Goal: Check status: Check status

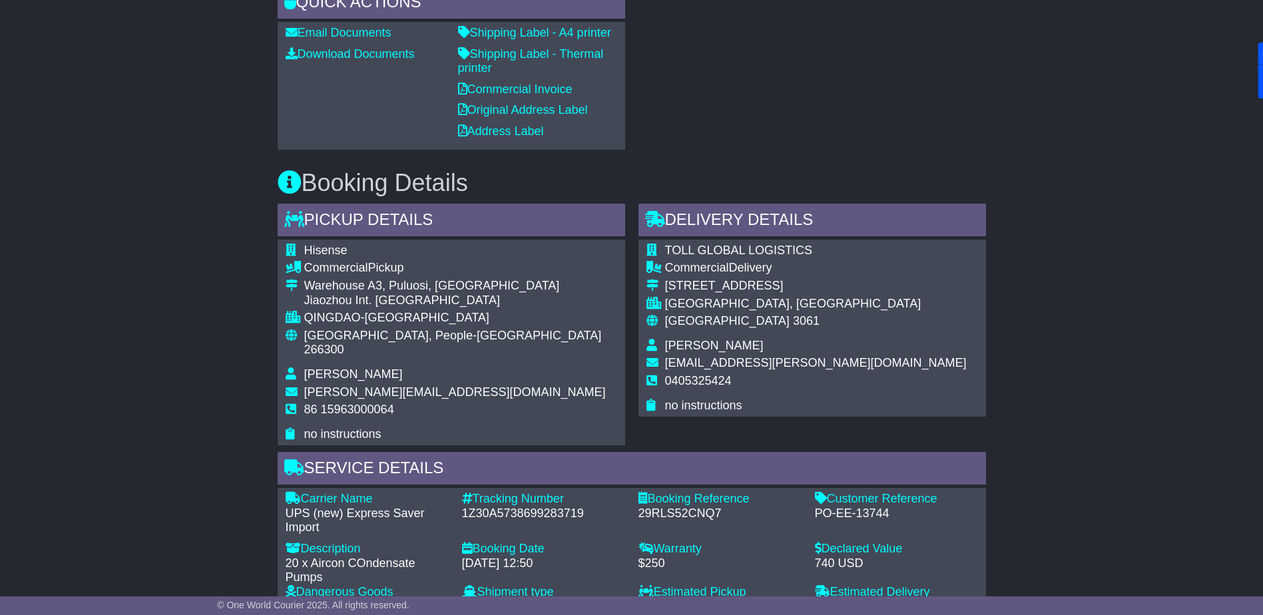
scroll to position [666, 0]
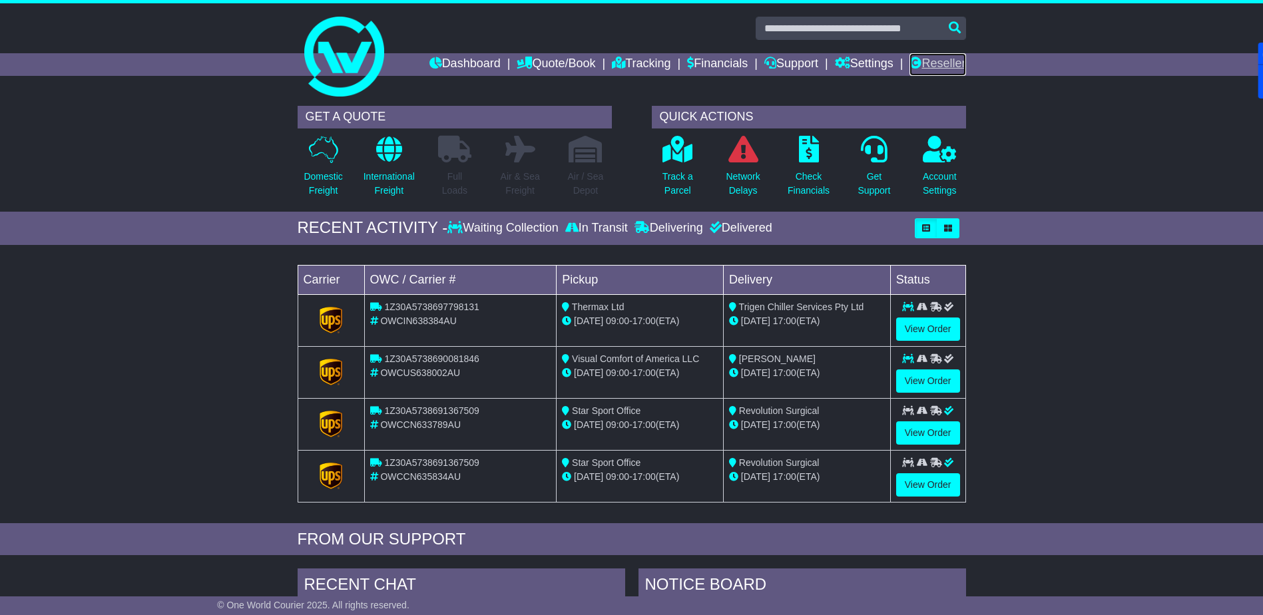
click at [951, 69] on link "Reseller" at bounding box center [937, 64] width 56 height 23
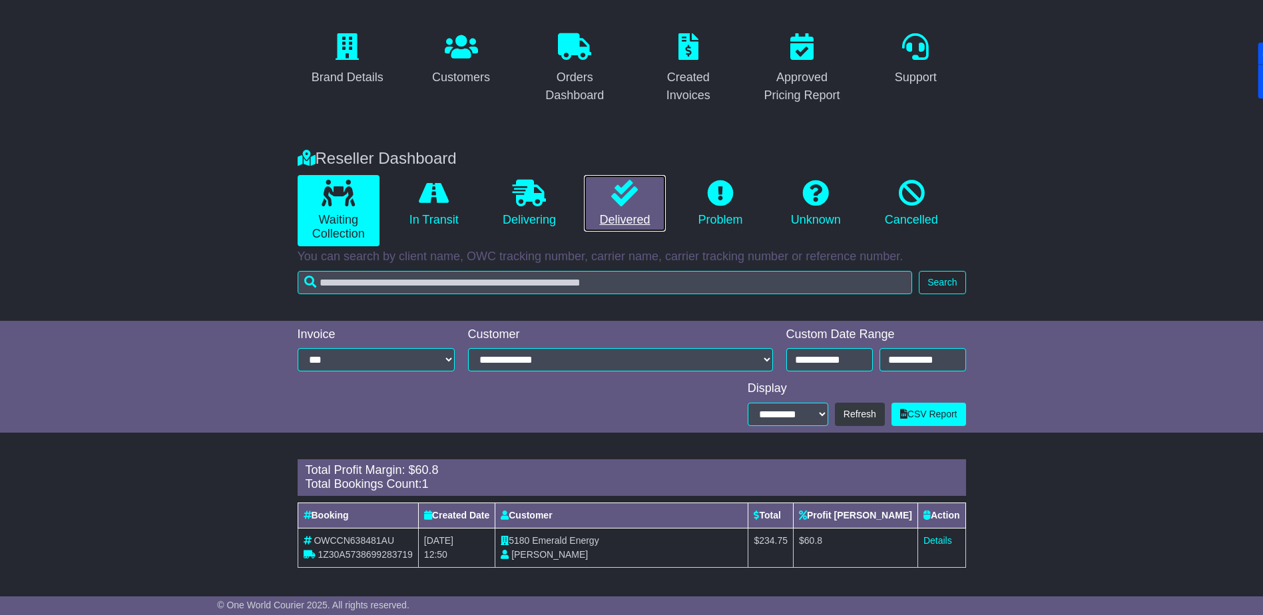
click at [612, 202] on icon at bounding box center [624, 193] width 27 height 27
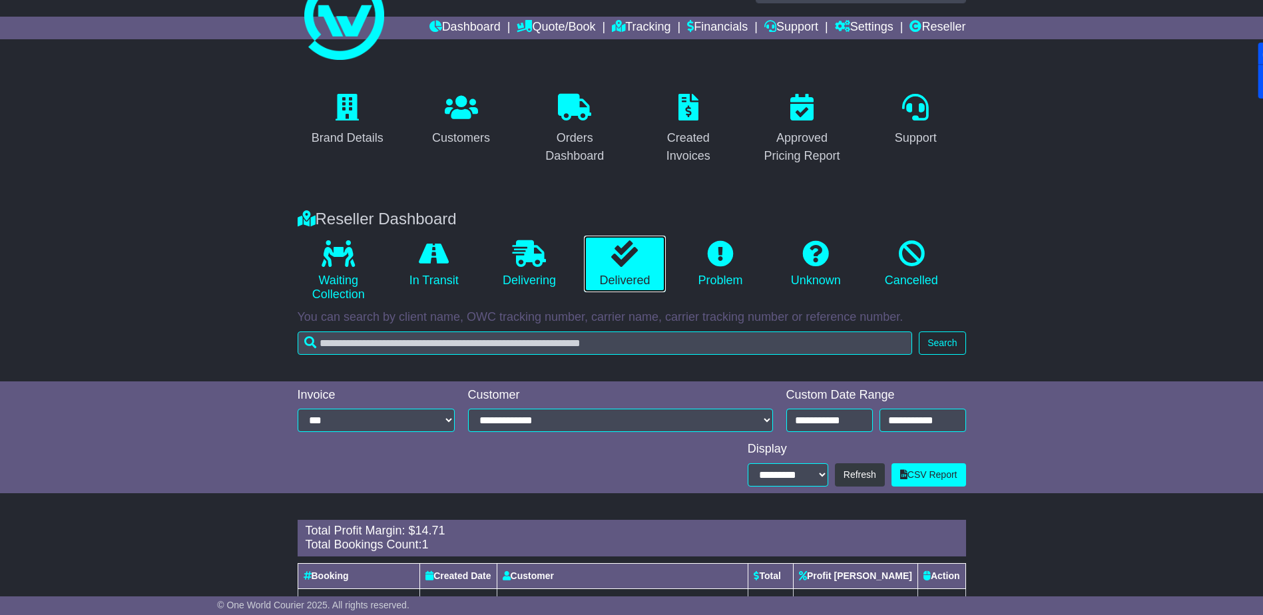
scroll to position [97, 0]
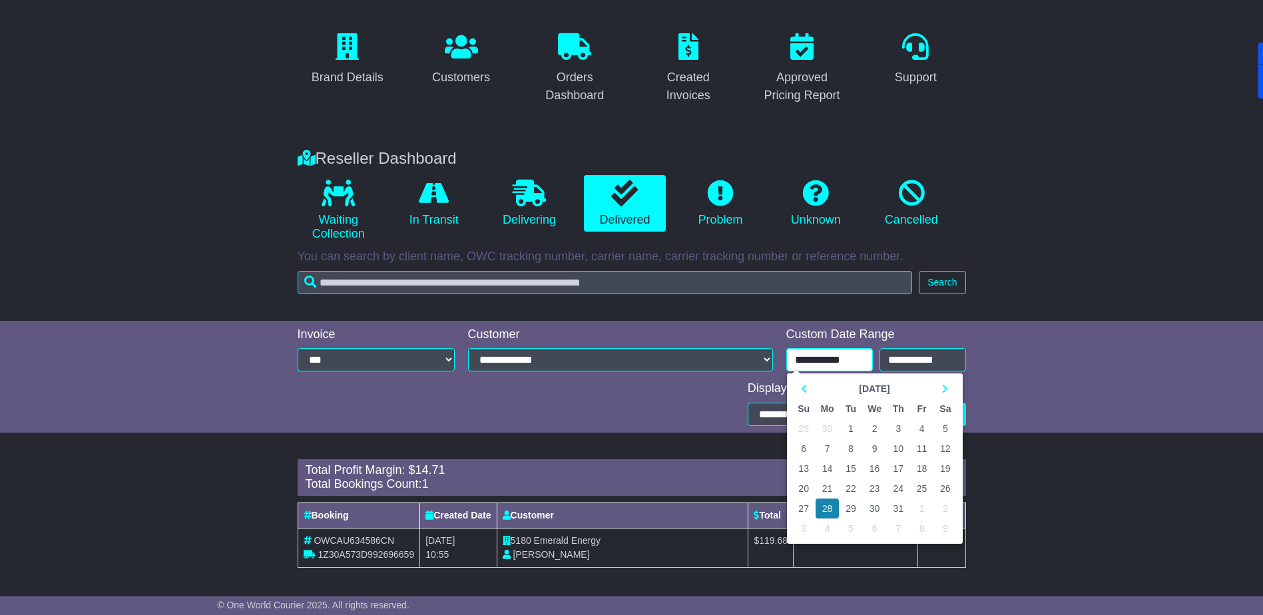
drag, startPoint x: 734, startPoint y: 360, endPoint x: 620, endPoint y: 342, distance: 115.4
click at [619, 343] on div "**********" at bounding box center [632, 352] width 682 height 48
click at [803, 393] on th at bounding box center [803, 389] width 23 height 20
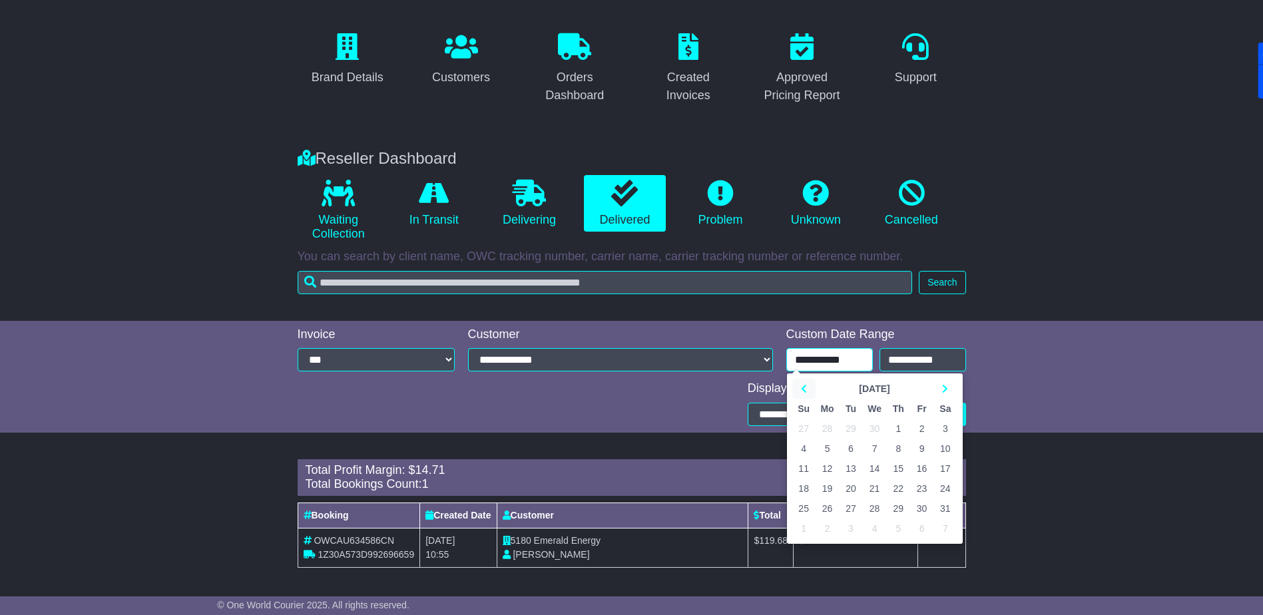
click at [803, 393] on th at bounding box center [803, 389] width 23 height 20
click at [944, 429] on td "1" at bounding box center [944, 429] width 23 height 20
type input "**********"
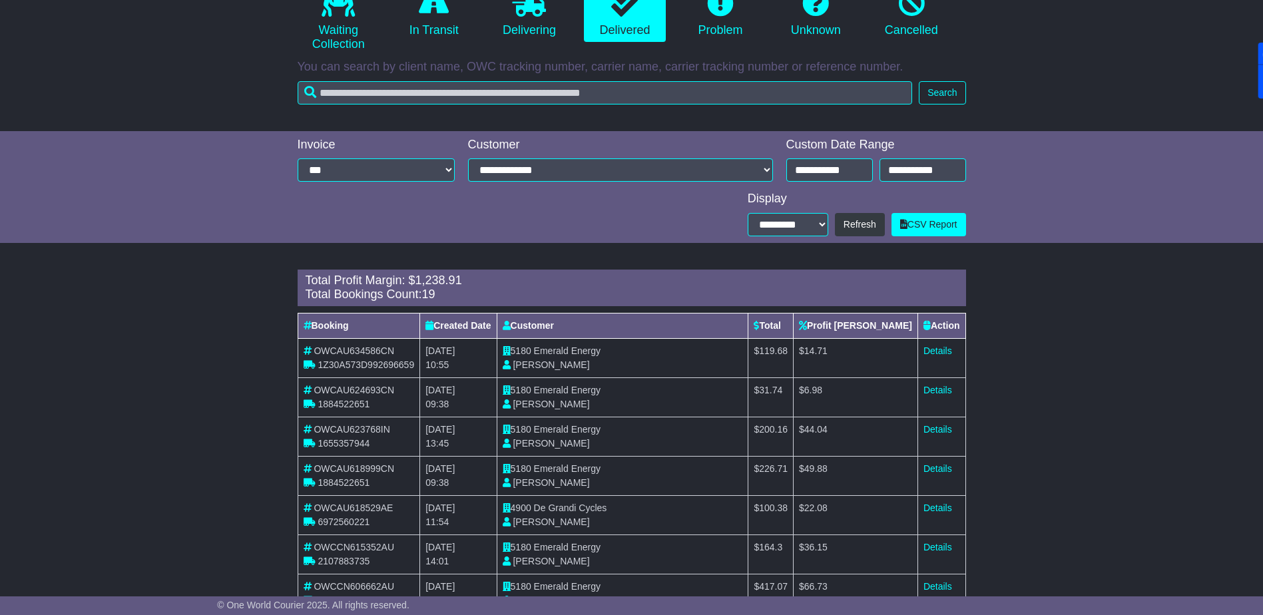
scroll to position [333, 0]
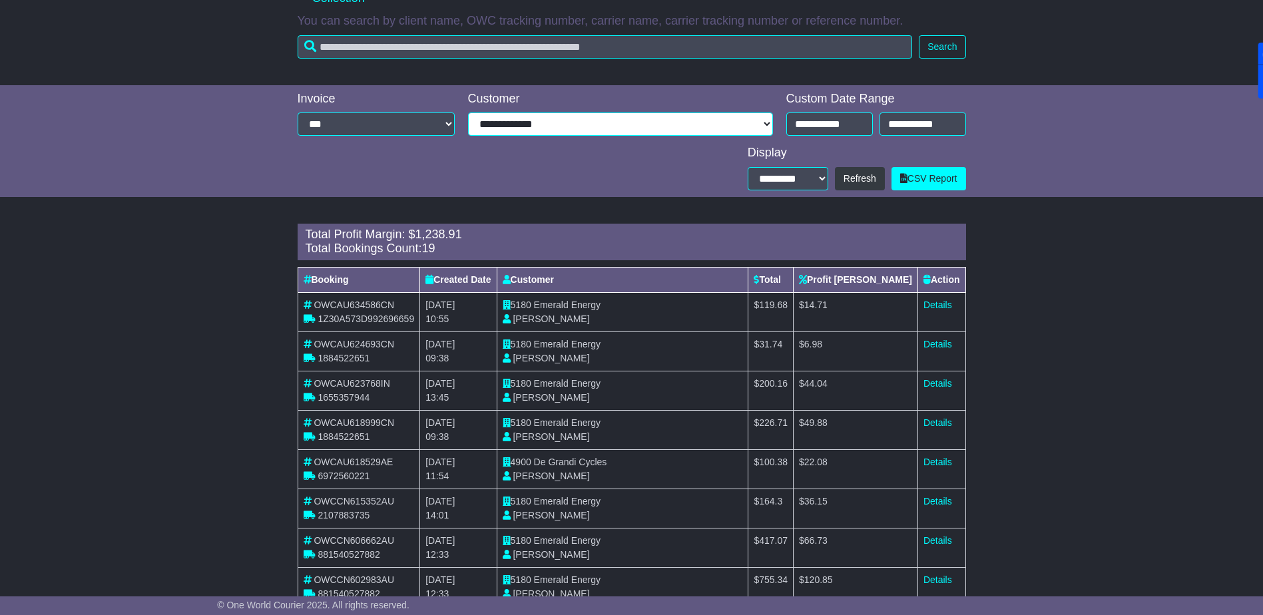
click at [530, 118] on select "**********" at bounding box center [620, 124] width 305 height 23
select select "****"
click at [468, 136] on select "**********" at bounding box center [620, 124] width 305 height 23
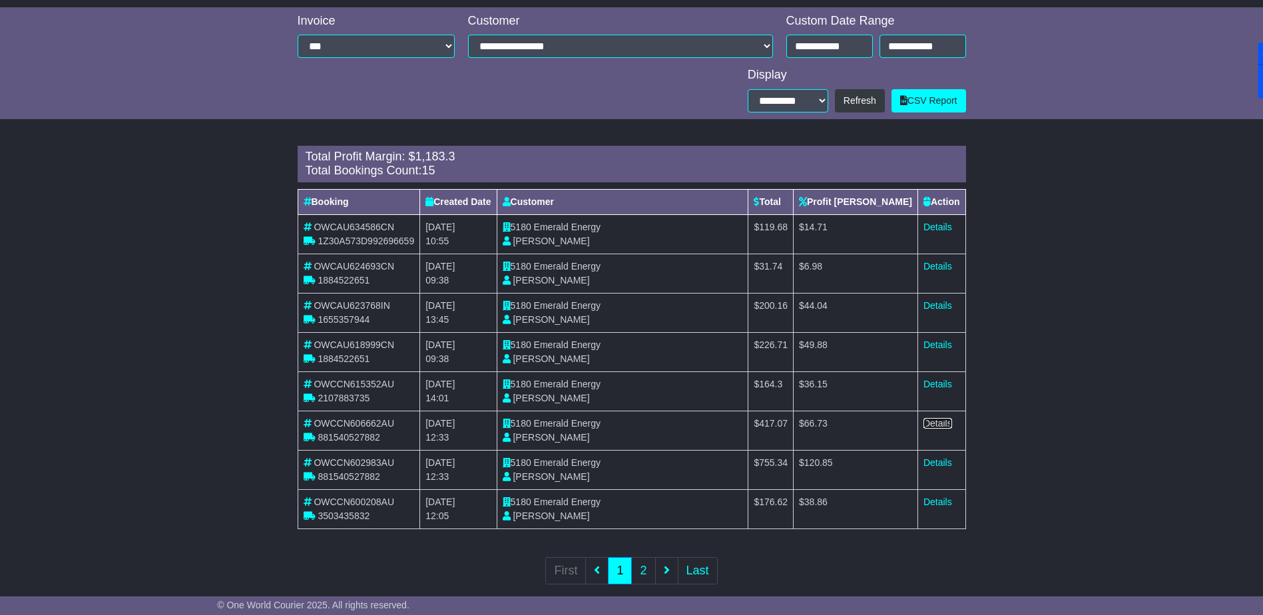
scroll to position [431, 0]
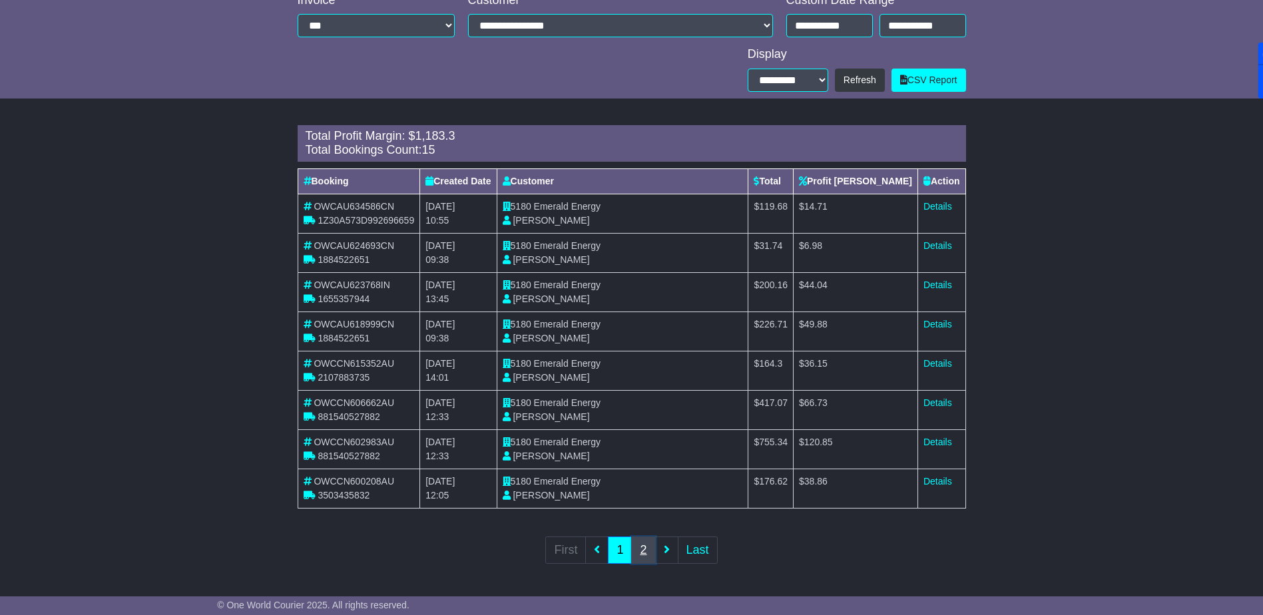
click at [644, 543] on link "2" at bounding box center [643, 550] width 24 height 27
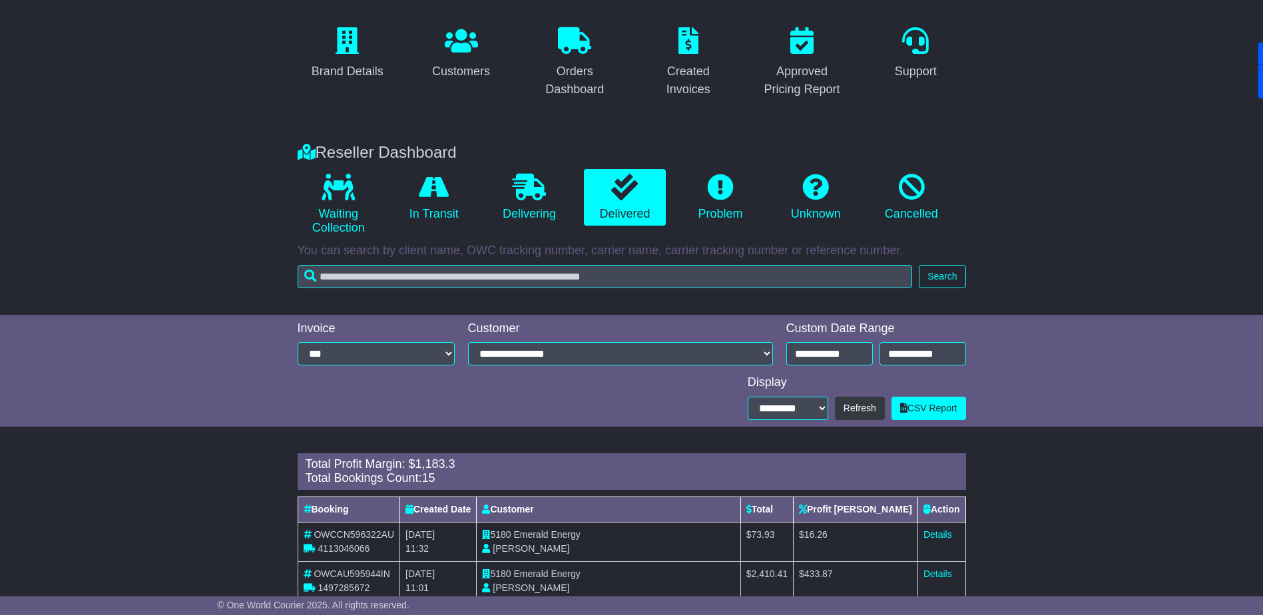
scroll to position [0, 0]
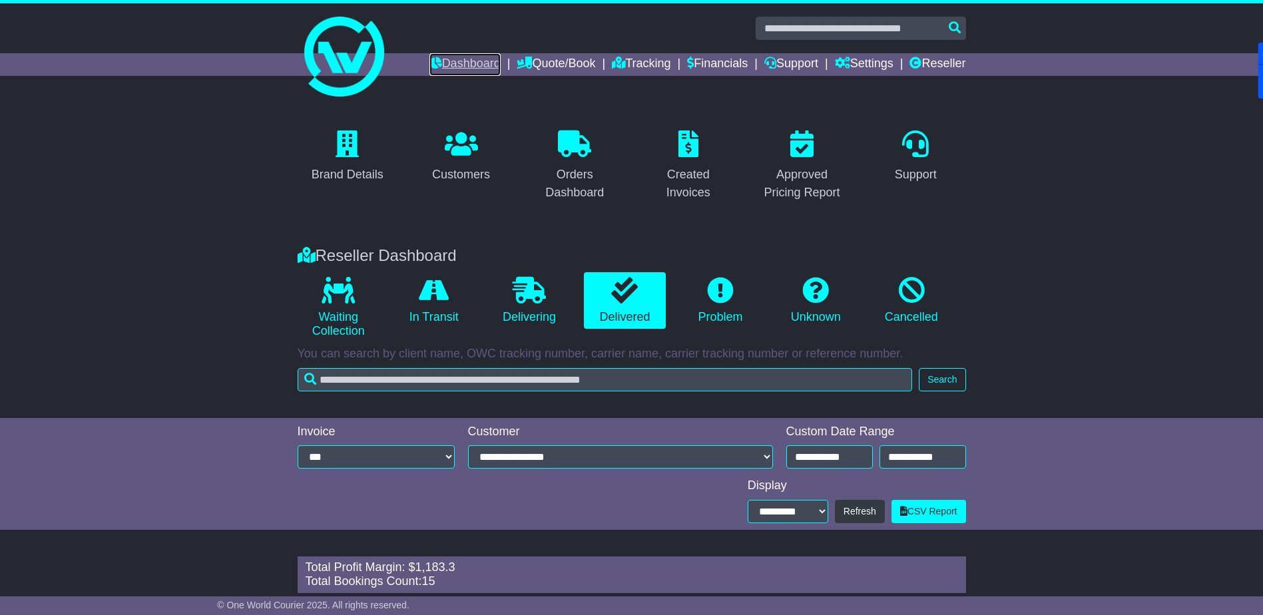
click at [449, 63] on link "Dashboard" at bounding box center [464, 64] width 71 height 23
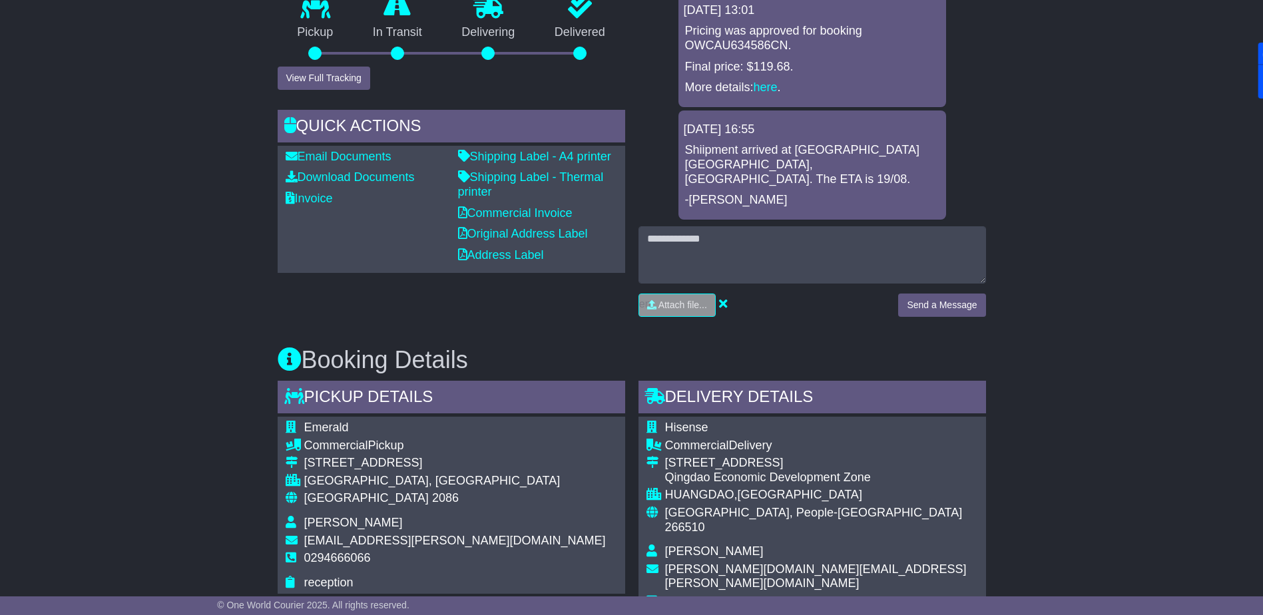
scroll to position [466, 0]
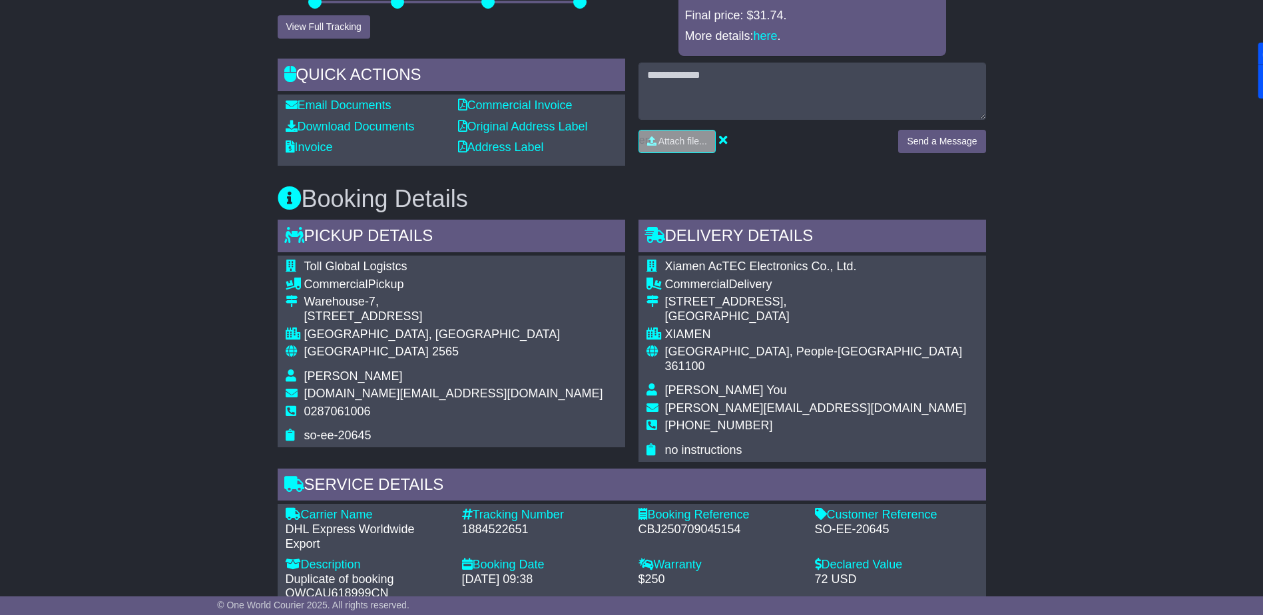
scroll to position [399, 0]
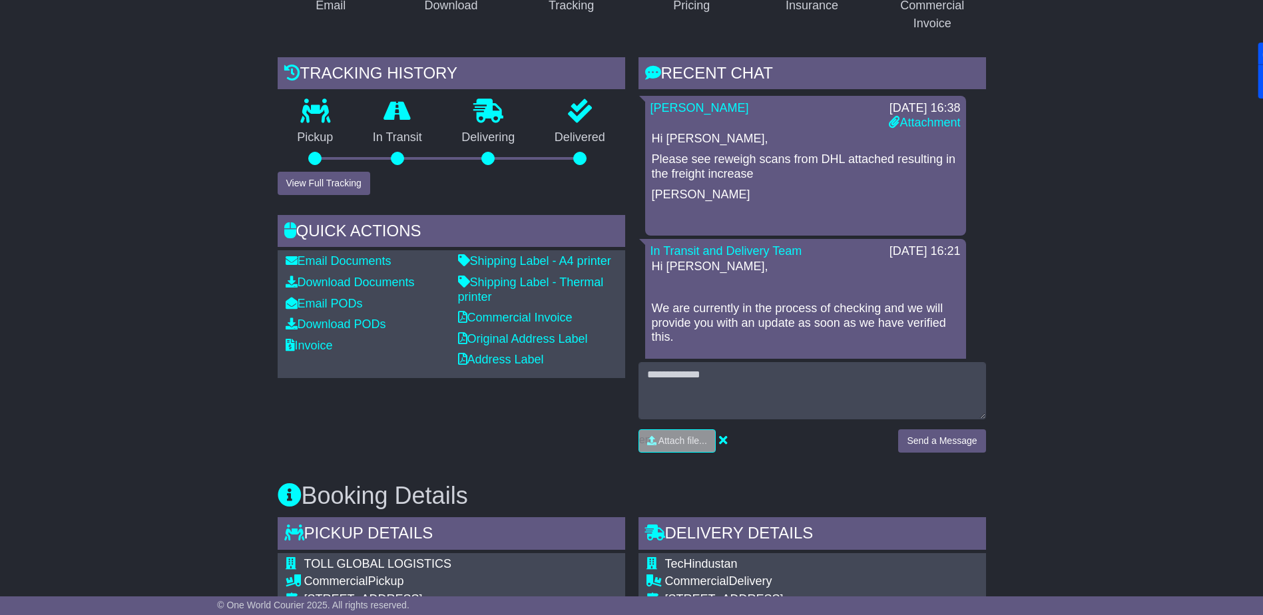
scroll to position [333, 0]
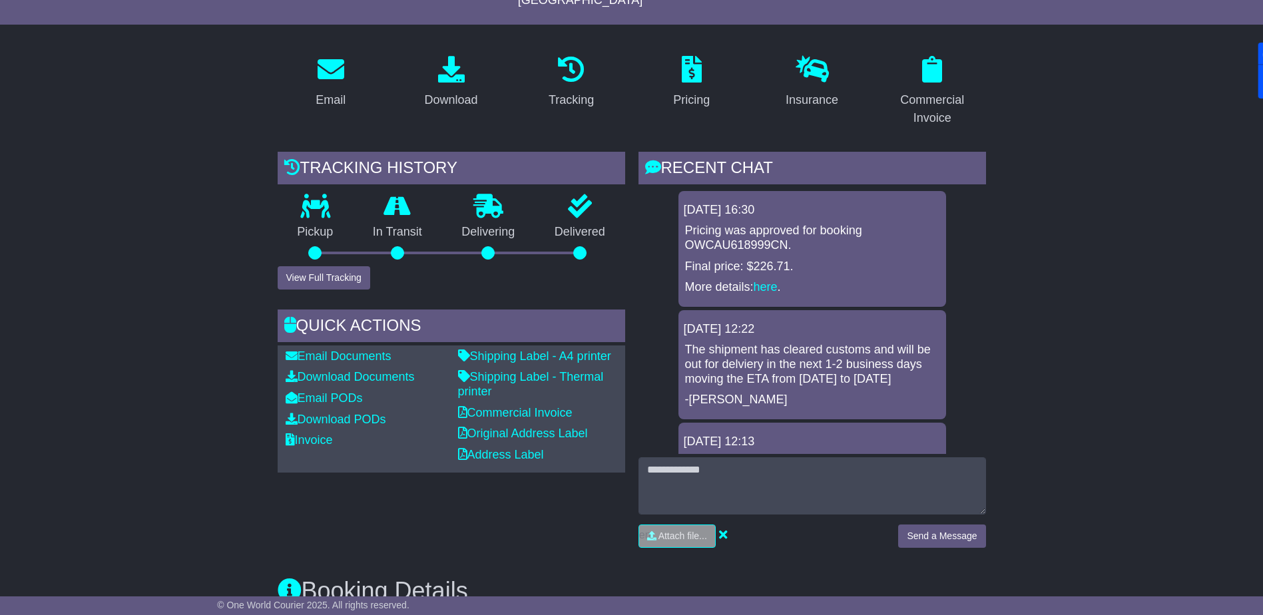
scroll to position [333, 0]
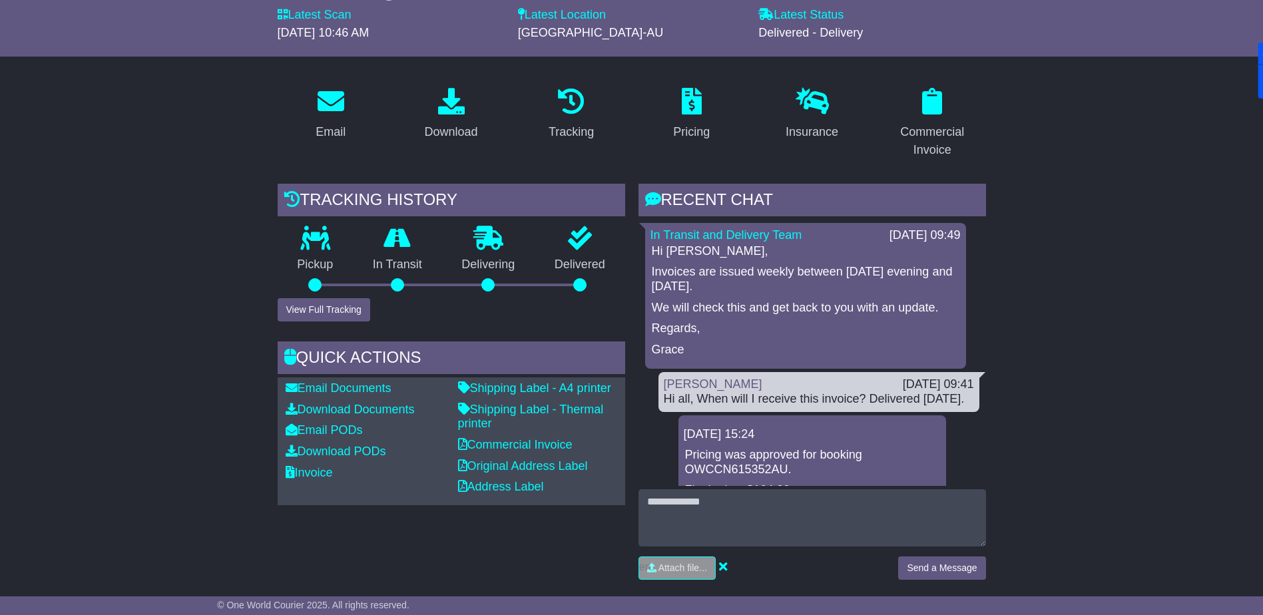
scroll to position [466, 0]
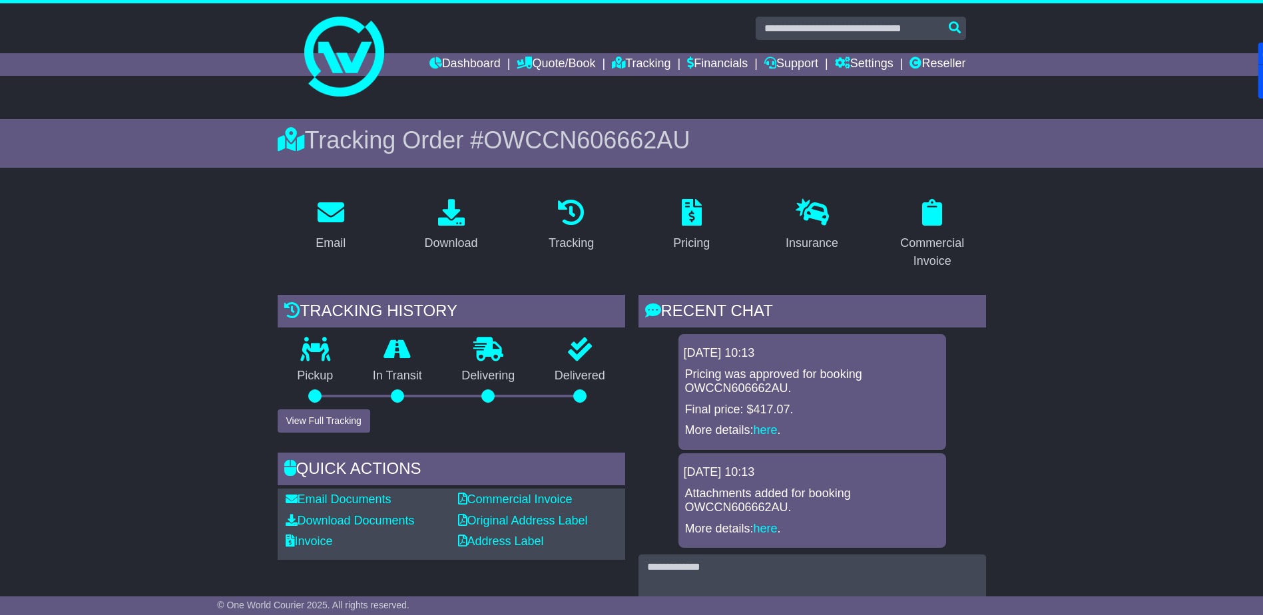
scroll to position [466, 0]
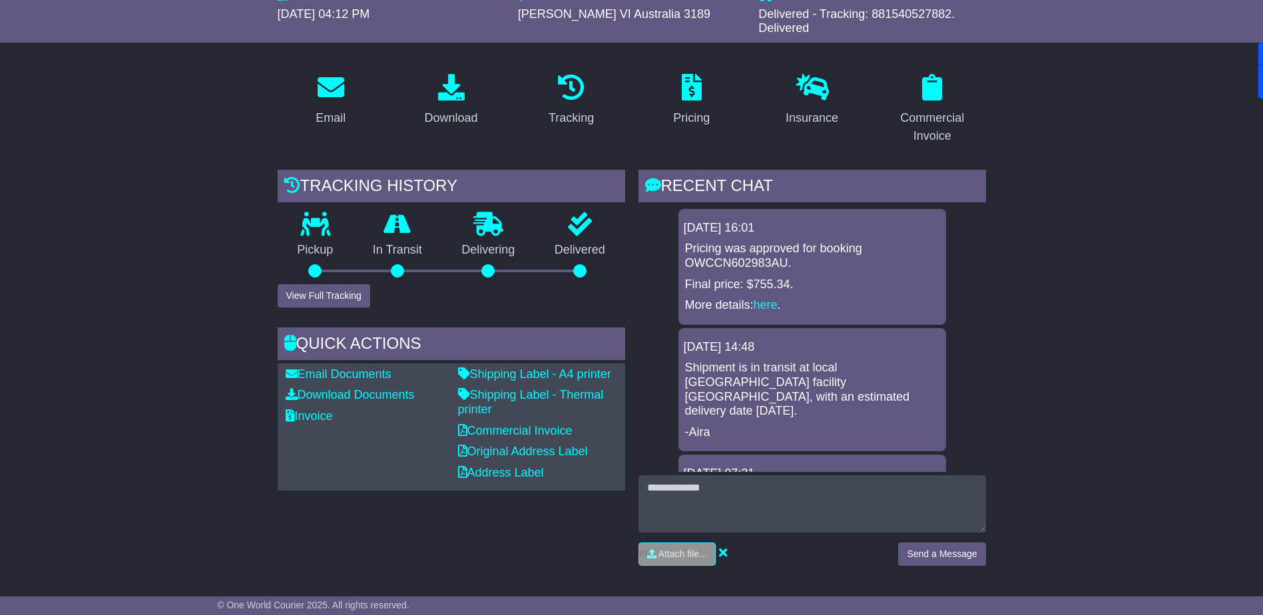
scroll to position [399, 0]
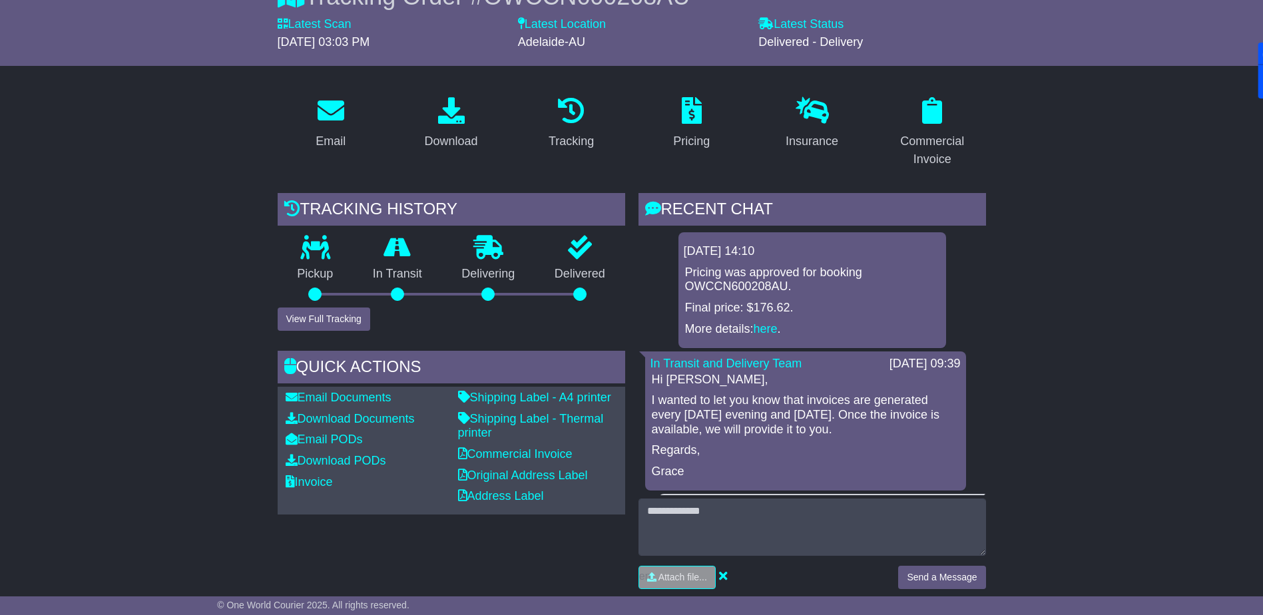
scroll to position [466, 0]
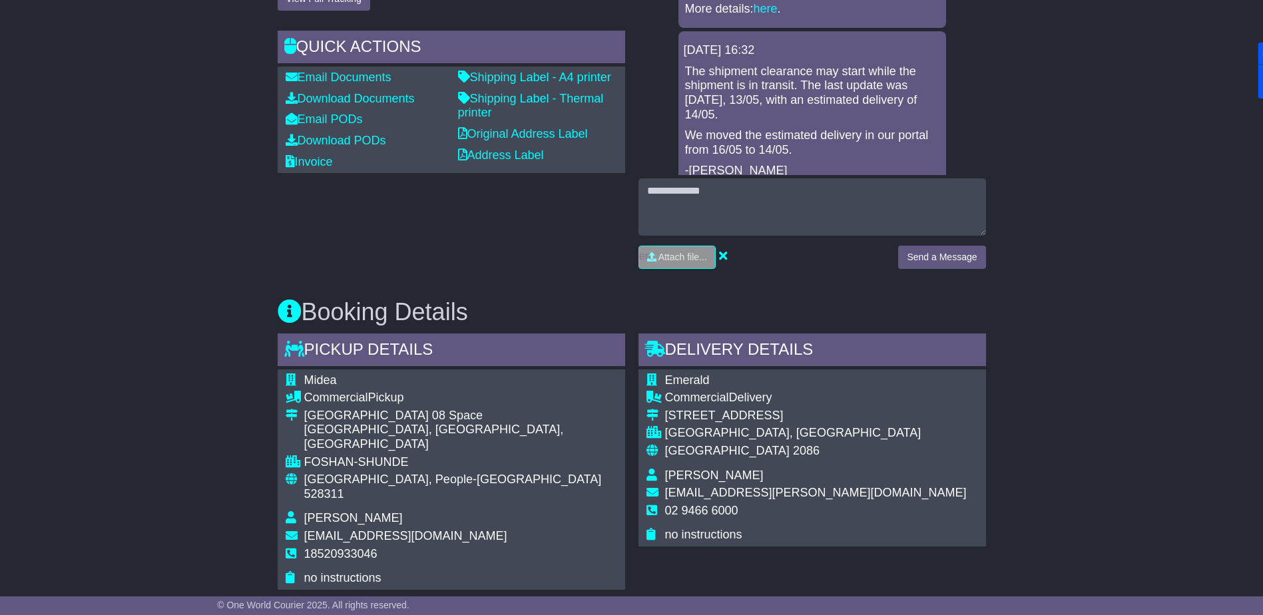
scroll to position [466, 0]
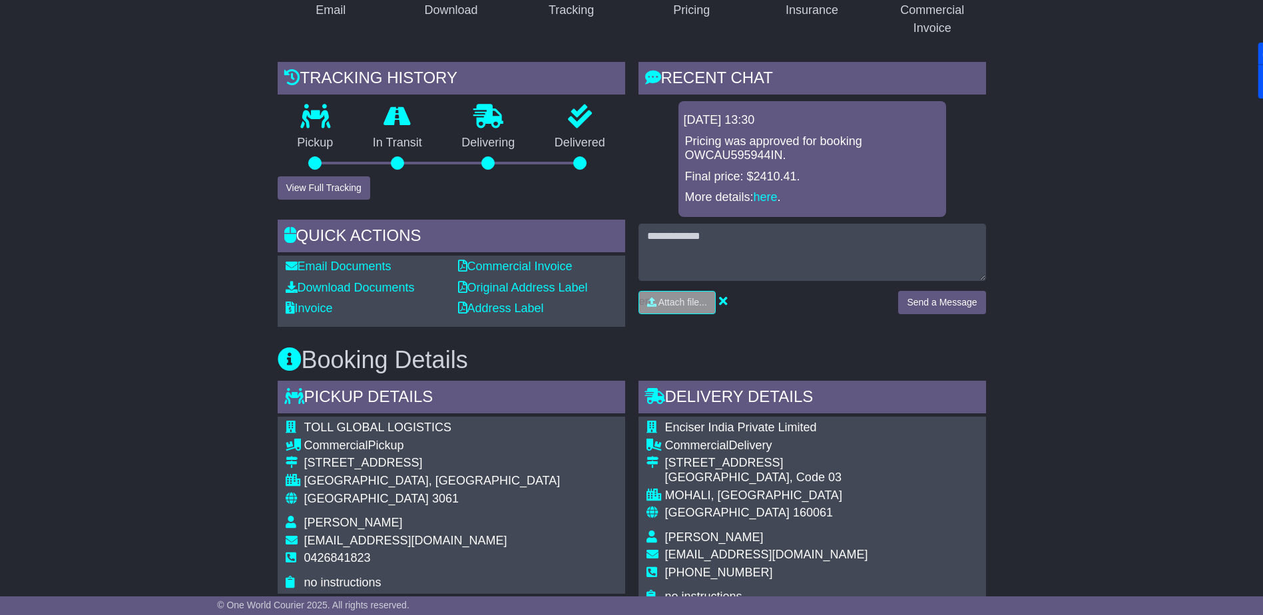
scroll to position [333, 0]
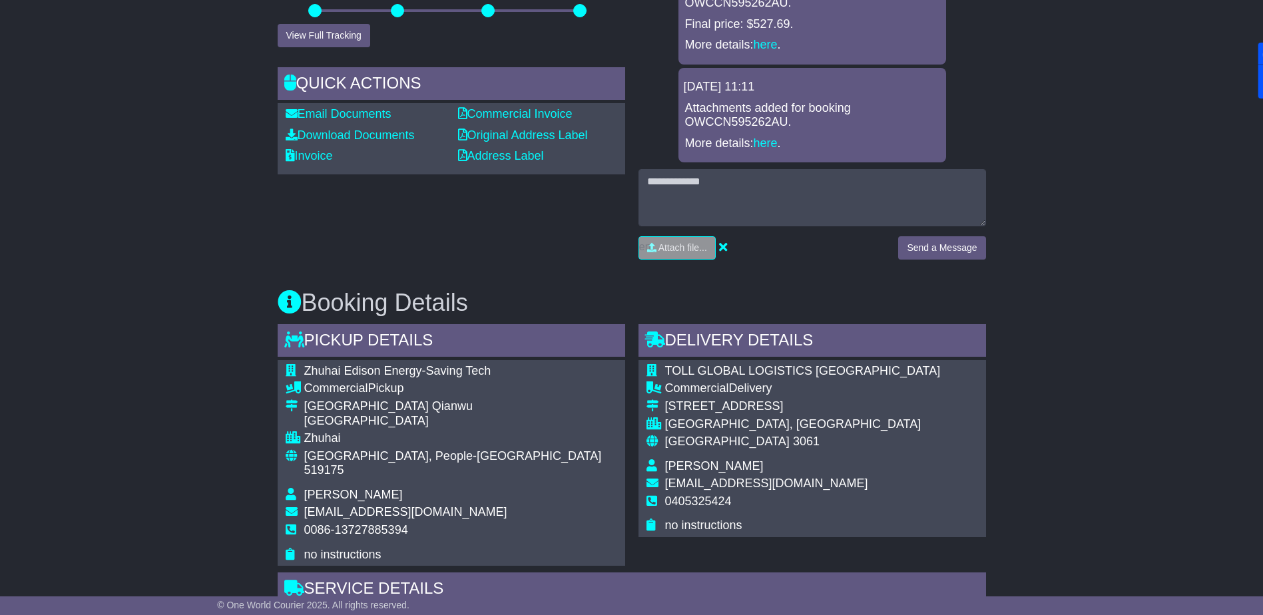
scroll to position [399, 0]
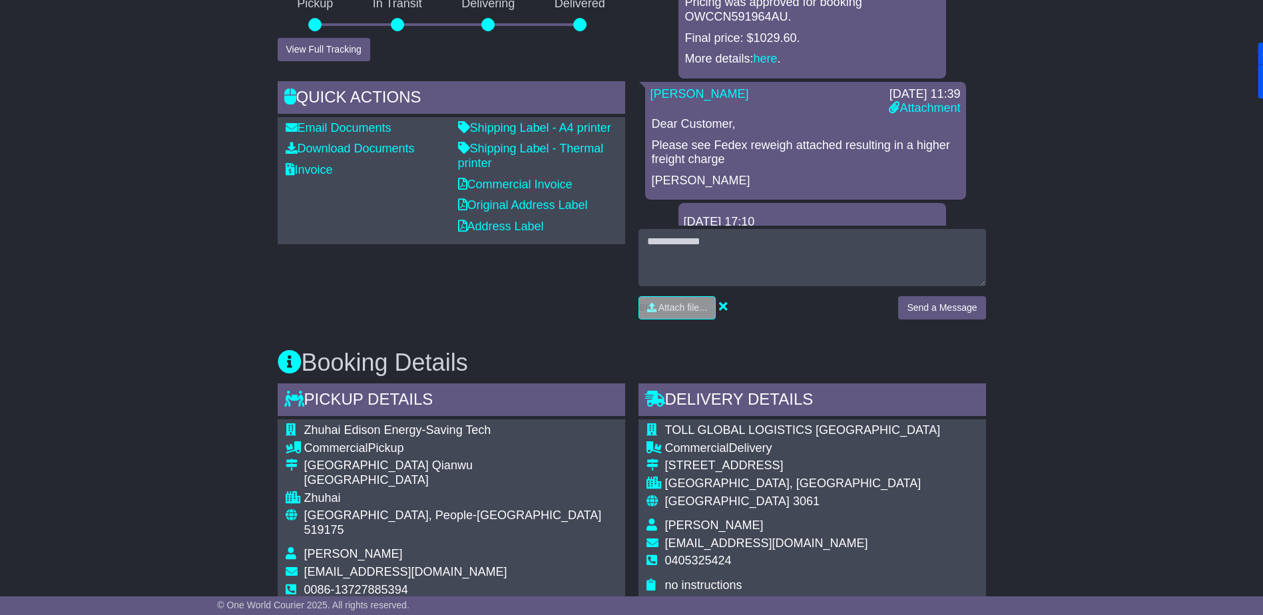
scroll to position [466, 0]
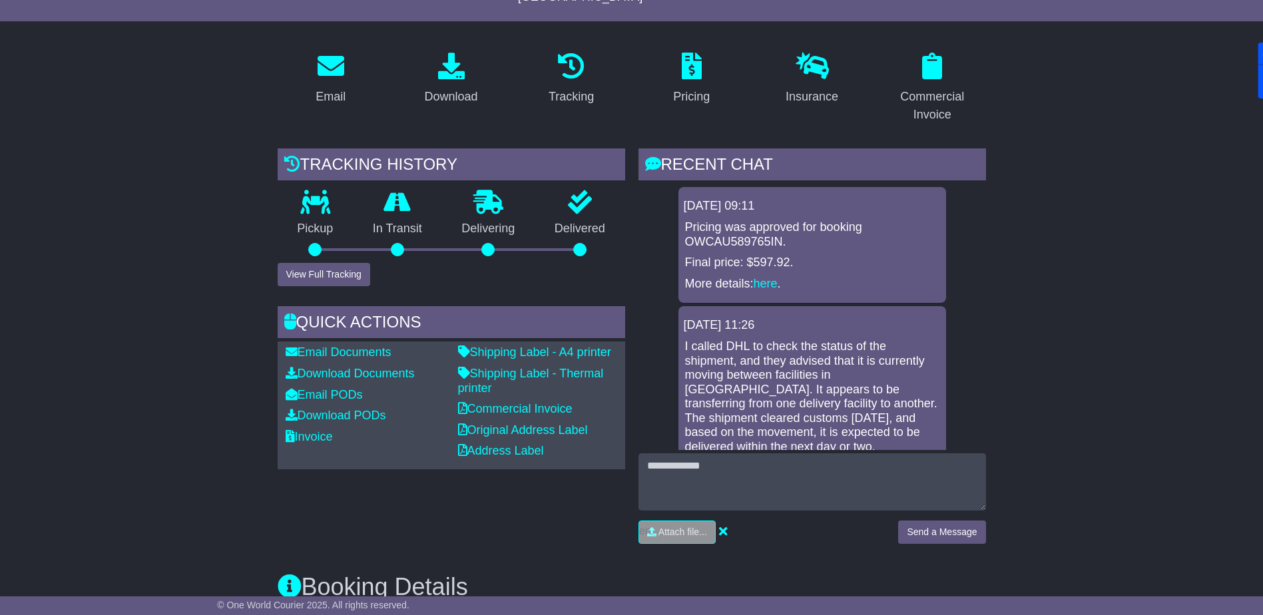
scroll to position [466, 0]
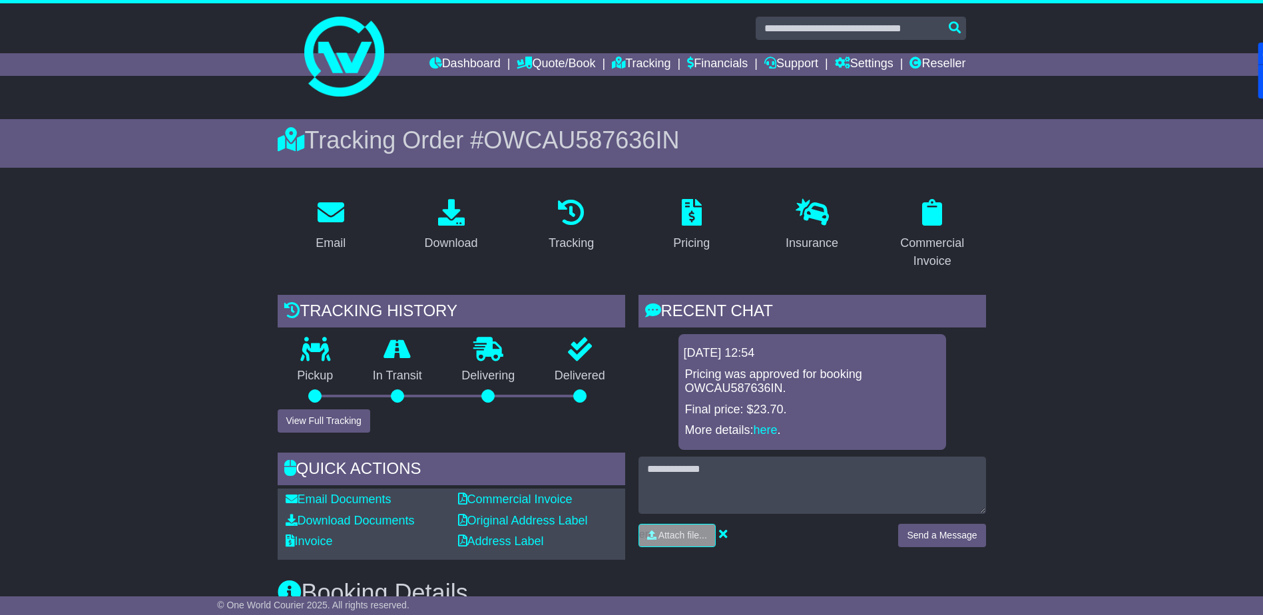
scroll to position [466, 0]
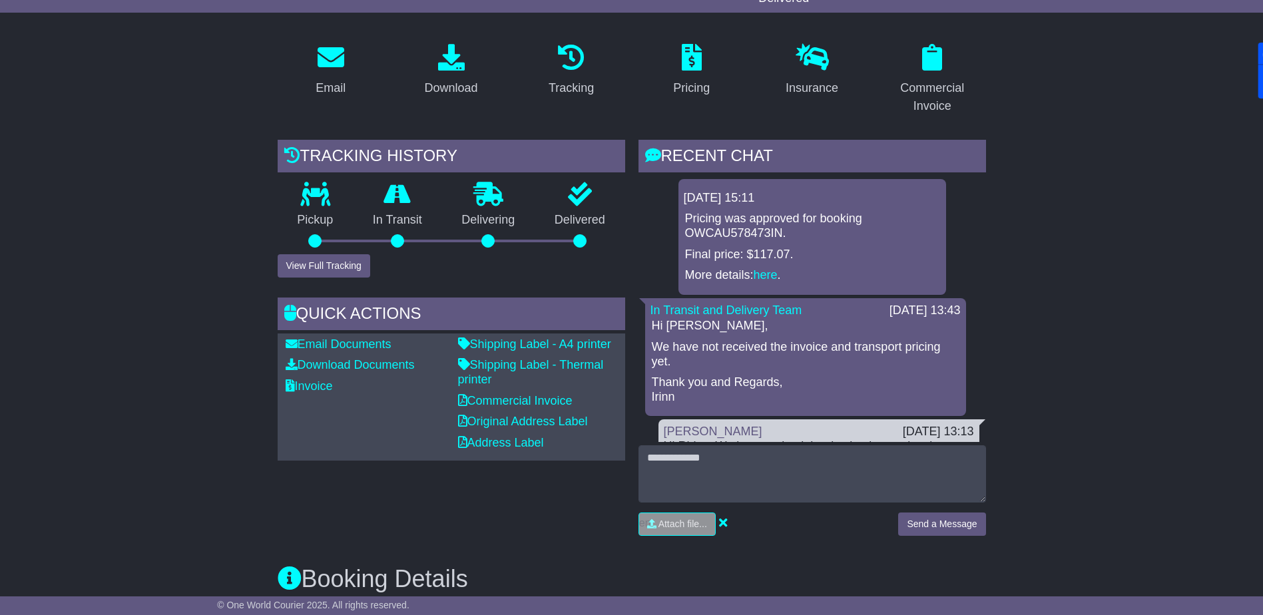
scroll to position [399, 0]
